Goal: Information Seeking & Learning: Learn about a topic

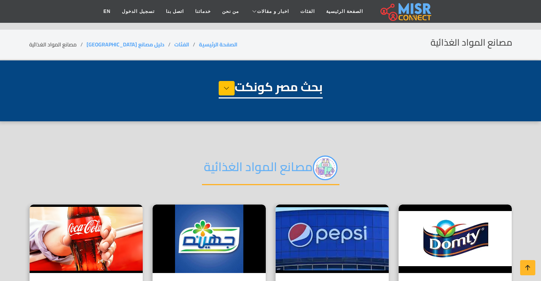
select select "**********"
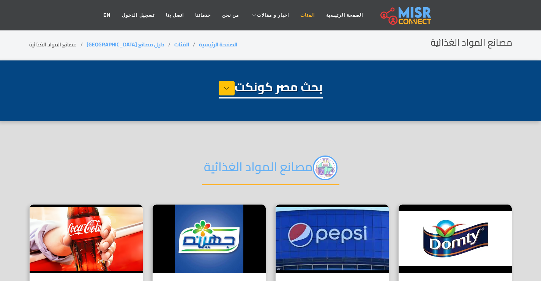
click at [299, 16] on link "الفئات" at bounding box center [308, 15] width 26 height 14
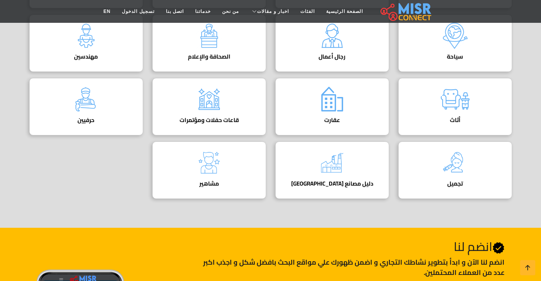
scroll to position [380, 0]
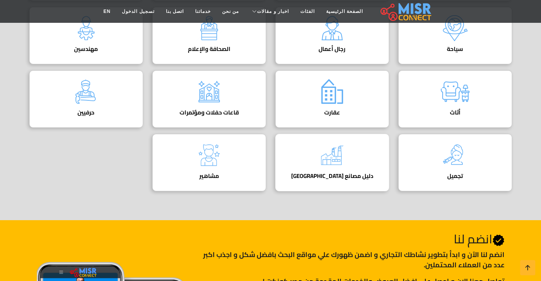
click at [312, 157] on div "دليل مصانع مصر دليل المصانع في مصر" at bounding box center [332, 162] width 114 height 57
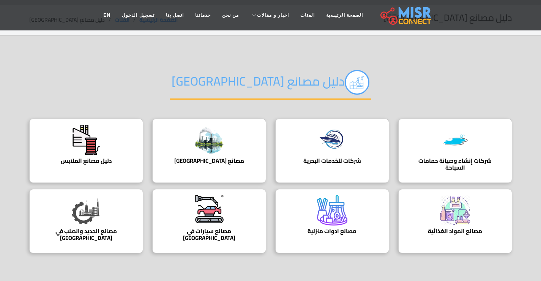
scroll to position [38, 0]
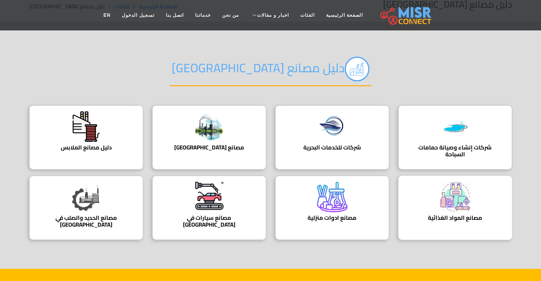
click at [444, 218] on h4 "مصانع المواد الغذائية" at bounding box center [455, 217] width 90 height 7
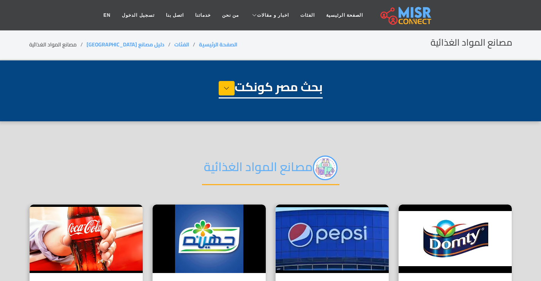
select select "**********"
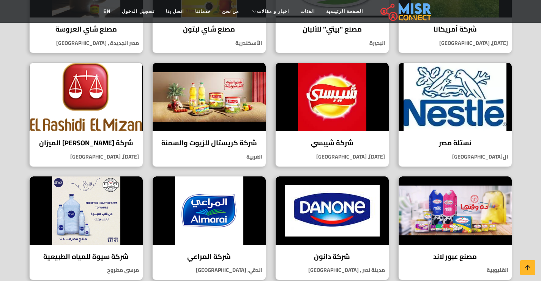
scroll to position [368, 0]
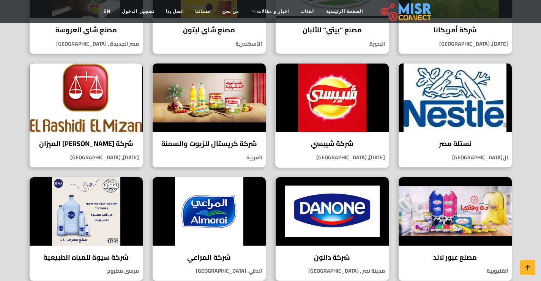
click at [334, 123] on img at bounding box center [332, 97] width 113 height 68
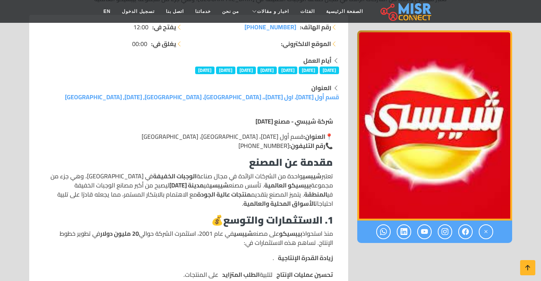
scroll to position [114, 0]
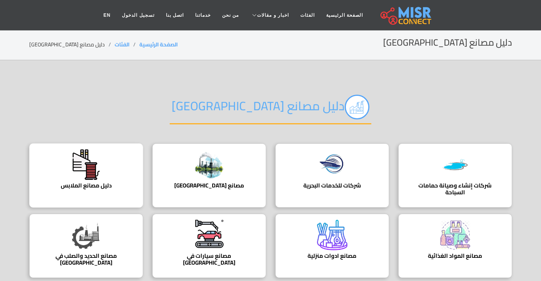
scroll to position [38, 0]
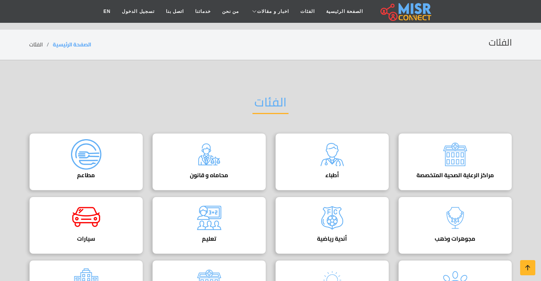
scroll to position [321, 0]
